Goal: Information Seeking & Learning: Learn about a topic

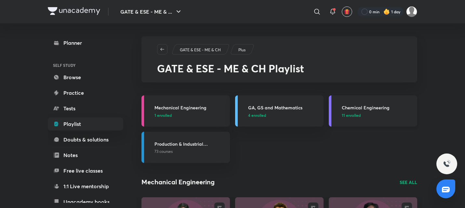
click at [393, 111] on div "Chemical Engineering 11 enrolled" at bounding box center [377, 111] width 71 height 14
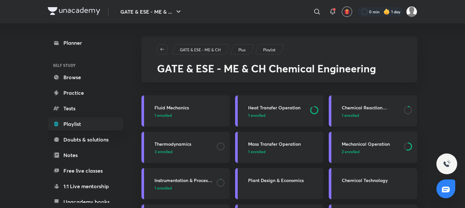
click at [382, 118] on link "Chemical Reaction Engineering 1 enrolled" at bounding box center [373, 111] width 88 height 31
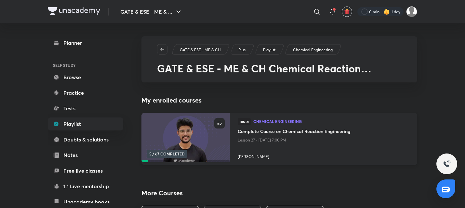
click at [297, 134] on h4 "Complete Course on Chemical Reaction Engineering" at bounding box center [324, 132] width 172 height 8
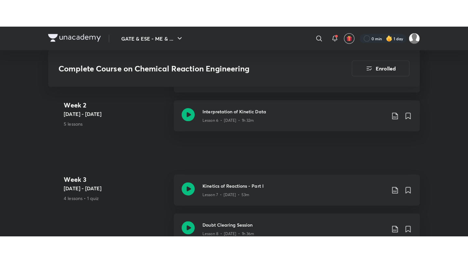
scroll to position [572, 0]
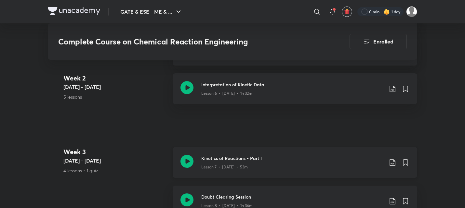
click at [184, 159] on icon at bounding box center [186, 161] width 13 height 13
